Goal: Transaction & Acquisition: Download file/media

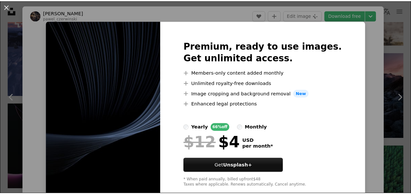
scroll to position [1164, 0]
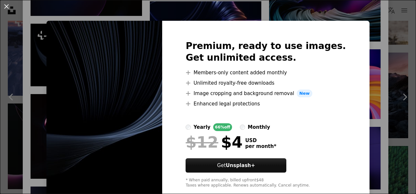
click at [57, 93] on img at bounding box center [104, 114] width 116 height 187
click at [0, 27] on div "An X shape Premium, ready to use images. Get unlimited access. A plus sign Memb…" at bounding box center [208, 97] width 416 height 194
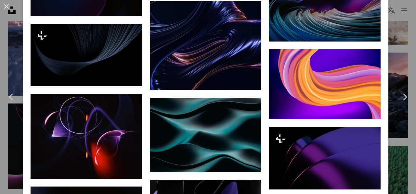
click at [6, 23] on div "An X shape Chevron left Chevron right [PERSON_NAME] pawel_czerwinski A heart A …" at bounding box center [208, 97] width 416 height 194
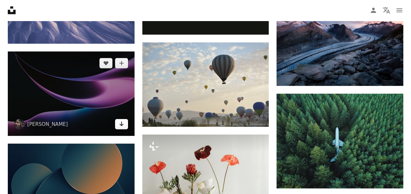
click at [120, 120] on icon "Arrow pointing down" at bounding box center [121, 124] width 5 height 8
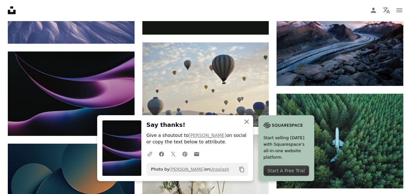
click at [246, 122] on icon "button" at bounding box center [246, 122] width 5 height 5
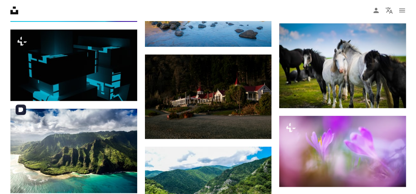
scroll to position [8871, 0]
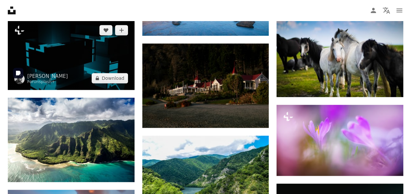
click at [71, 46] on img at bounding box center [71, 54] width 127 height 71
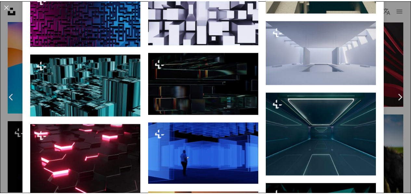
scroll to position [830, 0]
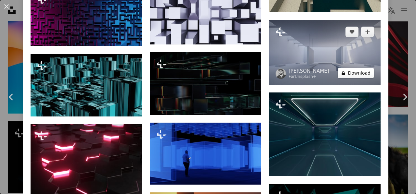
click at [348, 68] on button "A lock Download" at bounding box center [355, 73] width 36 height 10
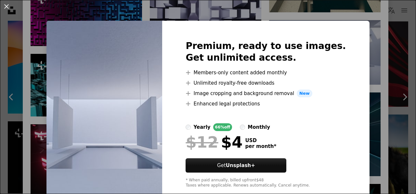
click at [5, 50] on div "An X shape Premium, ready to use images. Get unlimited access. A plus sign Memb…" at bounding box center [208, 97] width 416 height 194
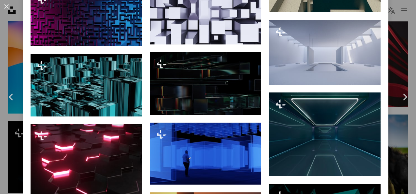
click at [5, 50] on div "An X shape Chevron left Chevron right [PERSON_NAME] For Unsplash+ A heart A plu…" at bounding box center [208, 97] width 416 height 194
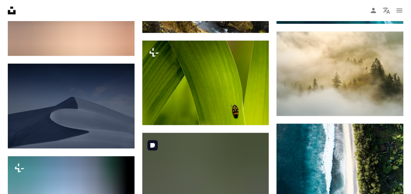
scroll to position [12662, 0]
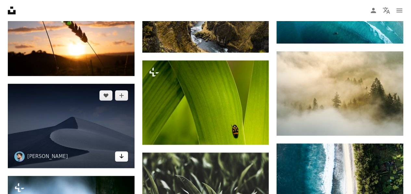
click at [120, 154] on icon "Download" at bounding box center [121, 156] width 4 height 5
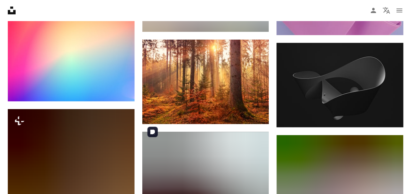
scroll to position [22434, 0]
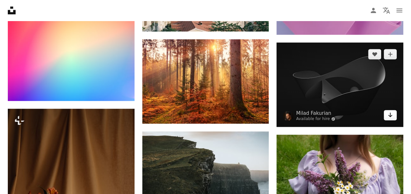
click at [393, 110] on link "Arrow pointing down" at bounding box center [390, 115] width 13 height 10
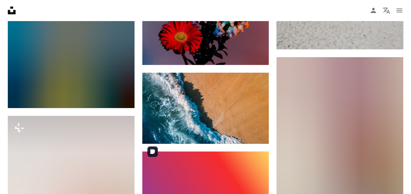
scroll to position [23546, 0]
